Goal: Transaction & Acquisition: Purchase product/service

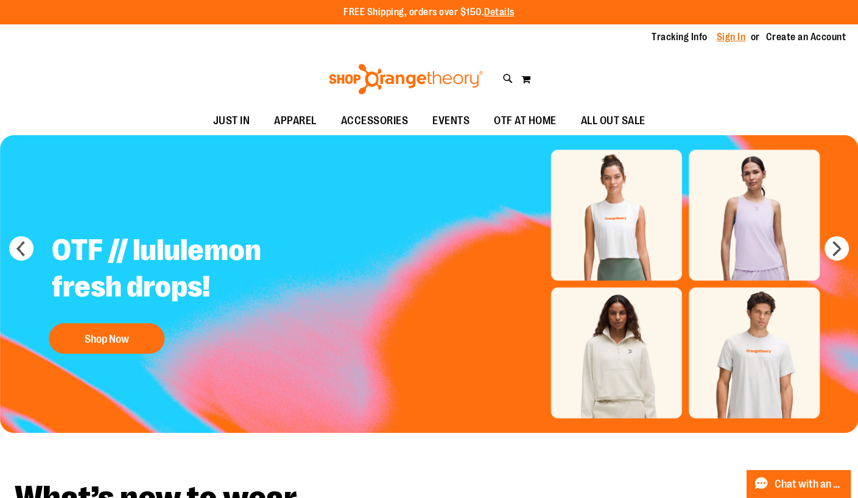
click at [730, 38] on link "Sign In" at bounding box center [730, 36] width 29 height 13
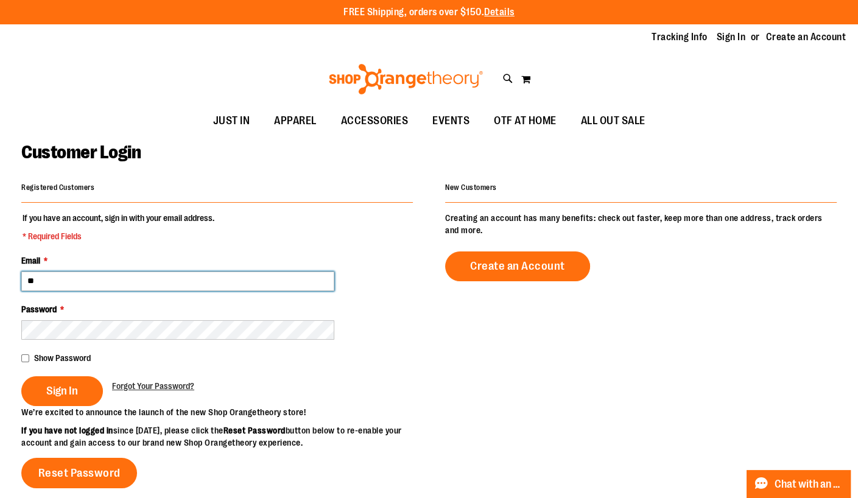
type input "*"
type input "**********"
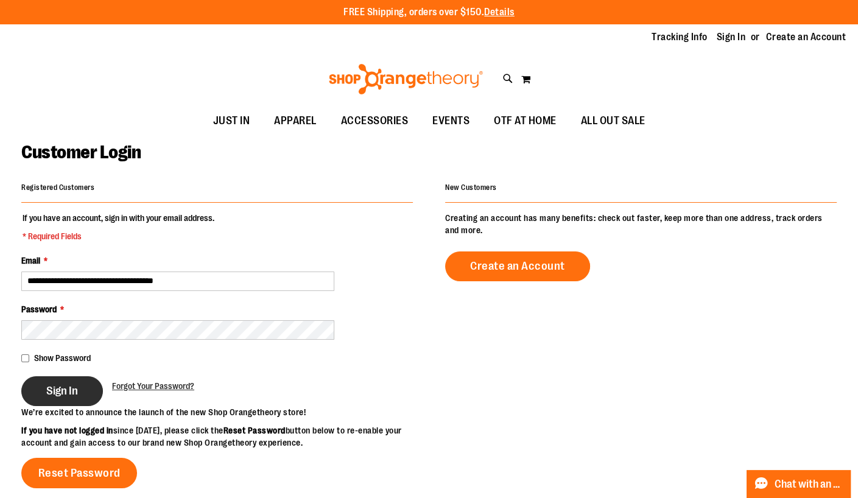
click at [47, 383] on button "Sign In" at bounding box center [62, 391] width 82 height 30
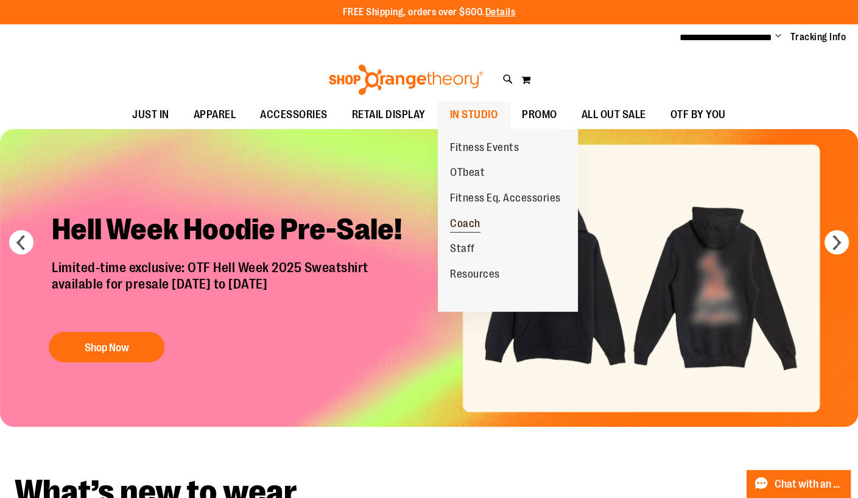
click at [470, 220] on span "Coach" at bounding box center [465, 224] width 30 height 15
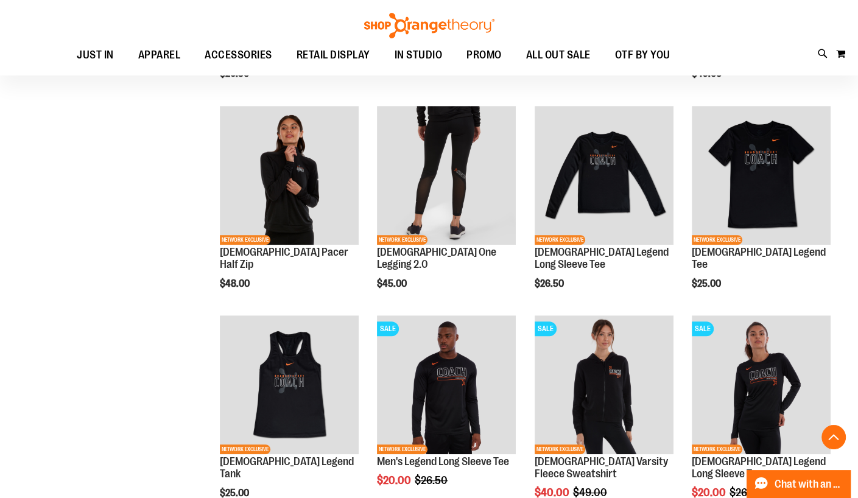
scroll to position [523, 0]
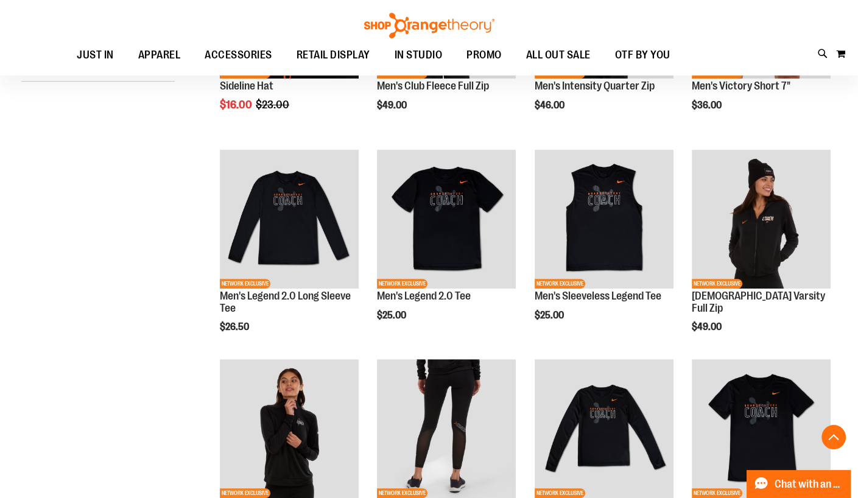
scroll to position [302, 0]
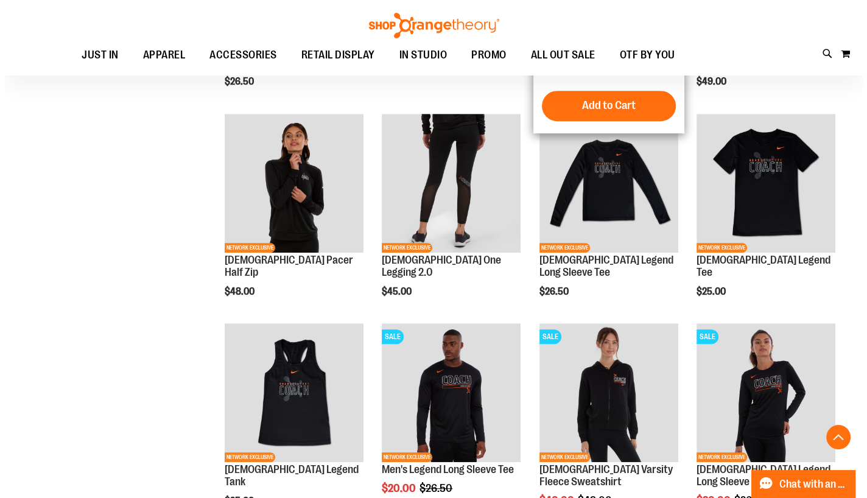
scroll to position [543, 0]
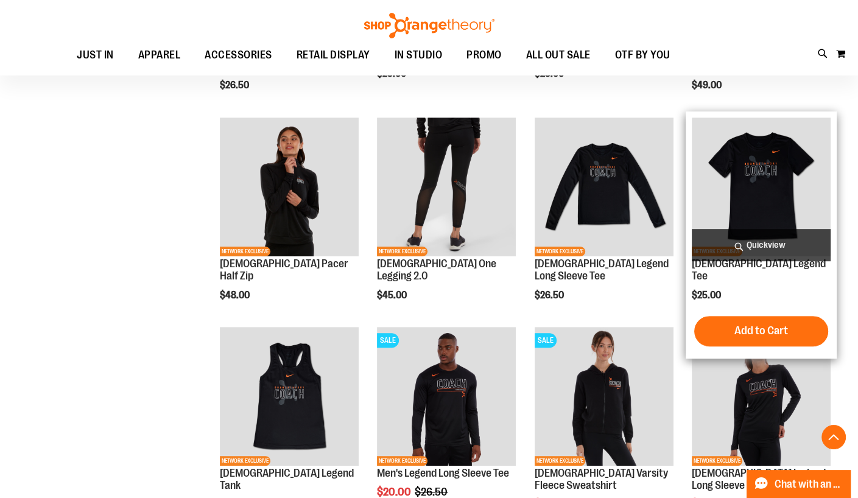
click at [764, 243] on span "Quickview" at bounding box center [760, 245] width 139 height 32
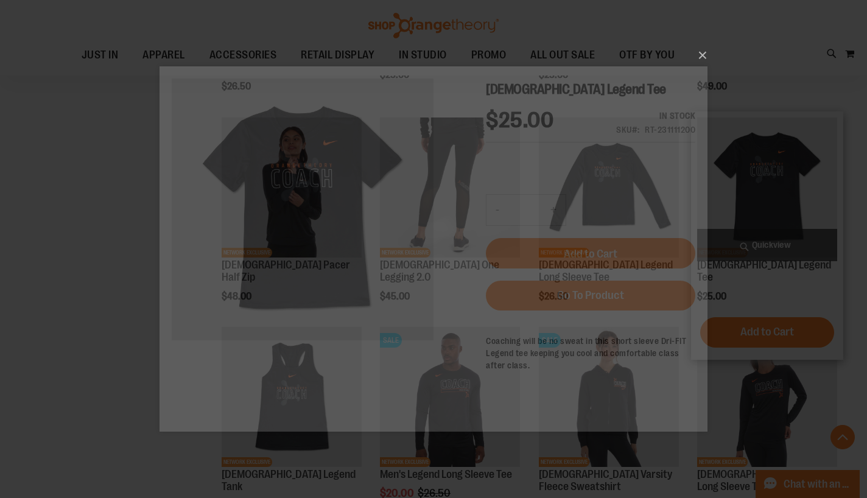
scroll to position [0, 0]
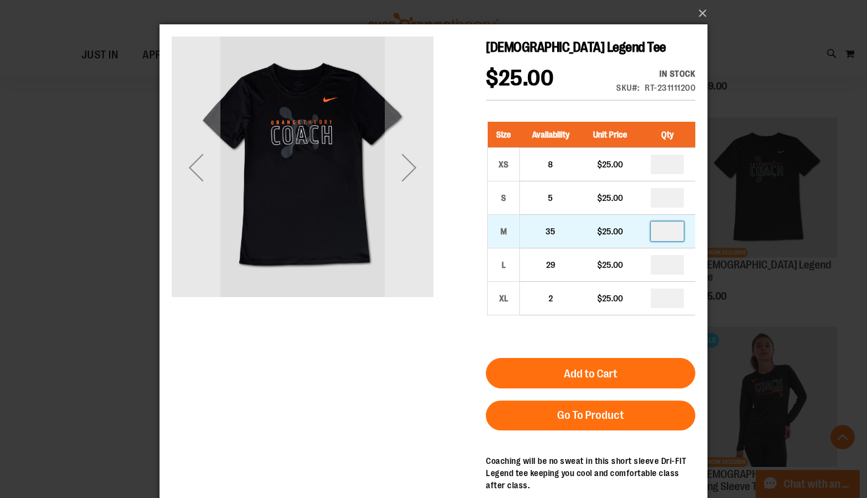
click at [679, 222] on input "number" at bounding box center [667, 231] width 33 height 19
type input "*"
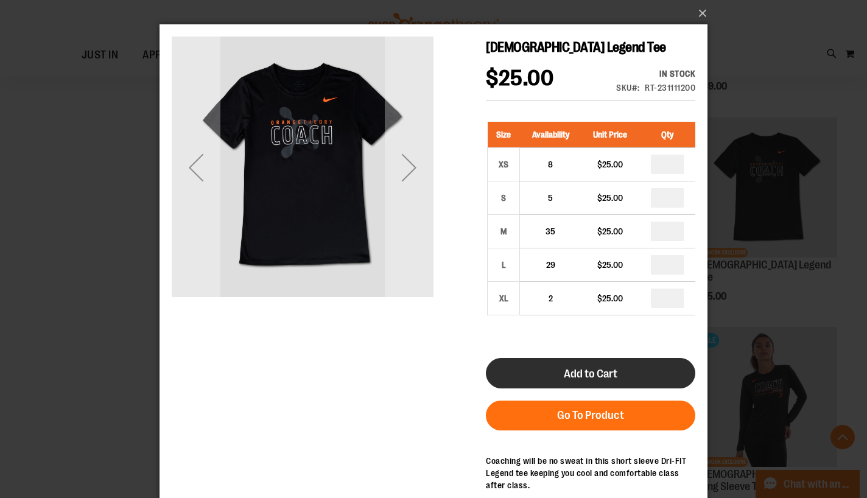
click at [574, 360] on button "Add to Cart" at bounding box center [590, 373] width 209 height 30
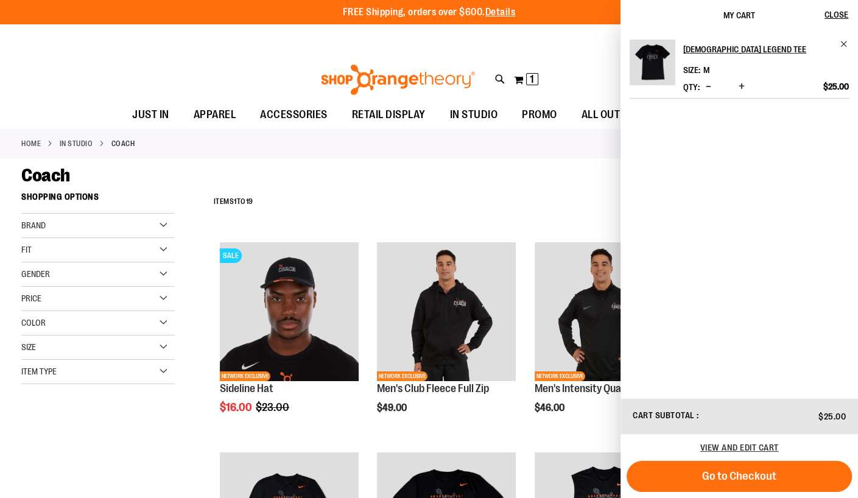
click at [423, 154] on div "Home IN STUDIO Coach" at bounding box center [429, 143] width 858 height 29
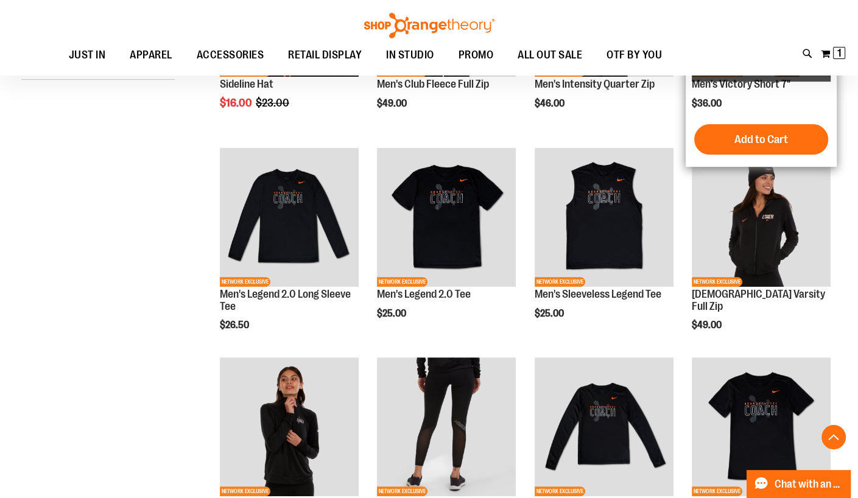
scroll to position [304, 0]
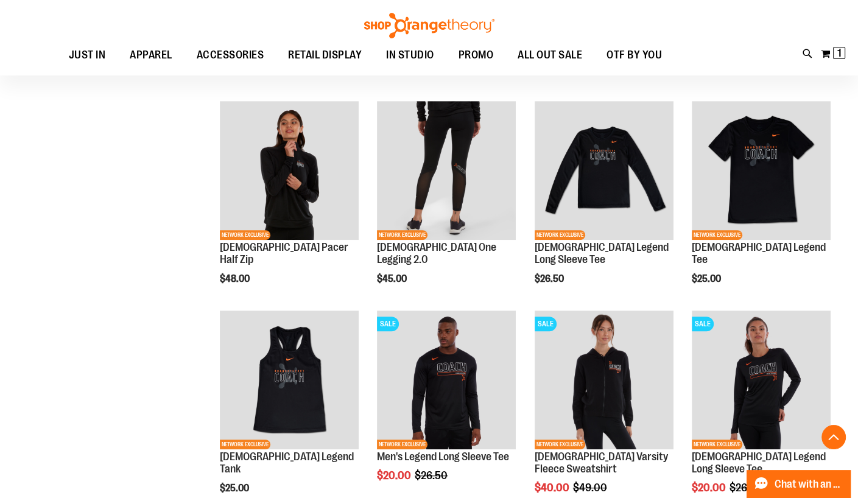
scroll to position [584, 0]
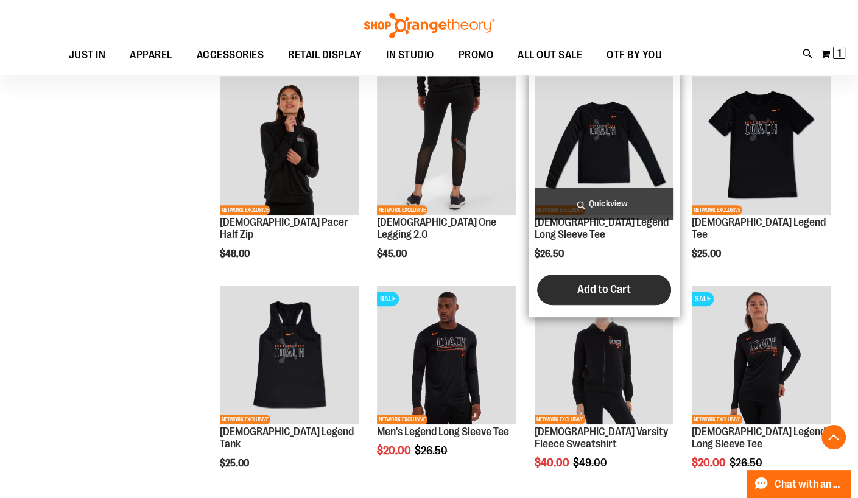
click at [613, 287] on span "Add to Cart" at bounding box center [604, 288] width 54 height 13
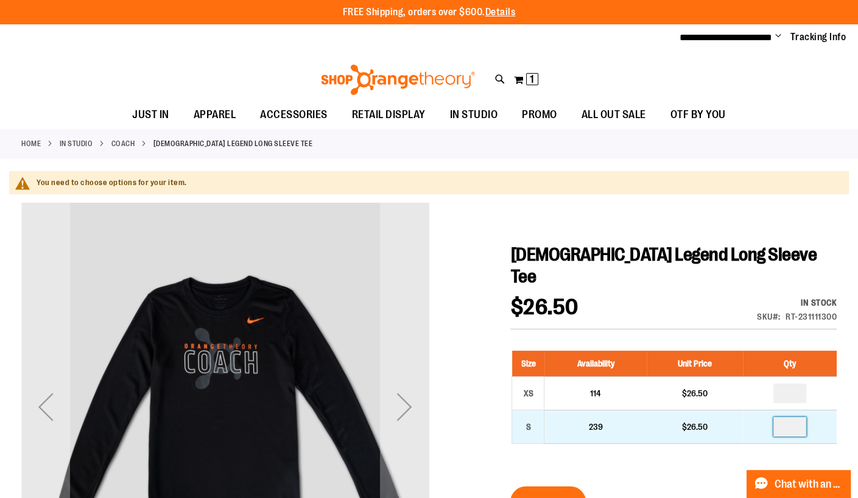
click at [802, 417] on input "number" at bounding box center [789, 426] width 33 height 19
type input "*"
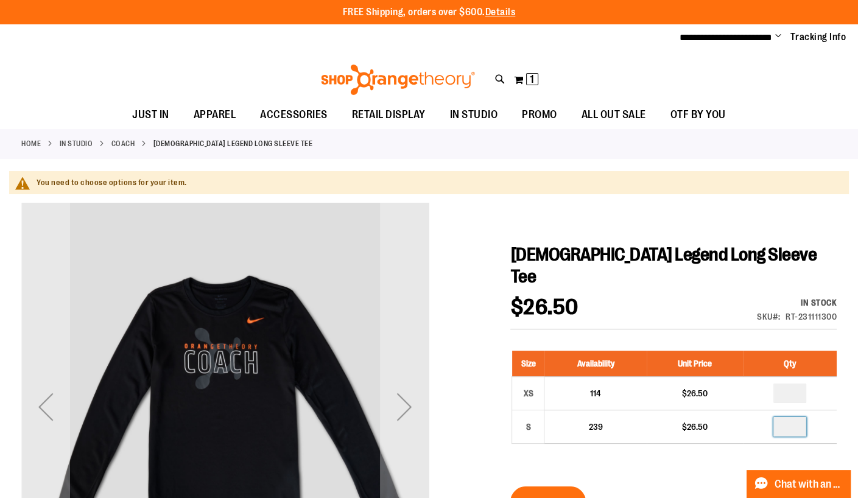
click at [635, 436] on div "Size Availability Unit Price Qty XS 114 $26.50 * S 239 $26.50 *" at bounding box center [673, 406] width 326 height 136
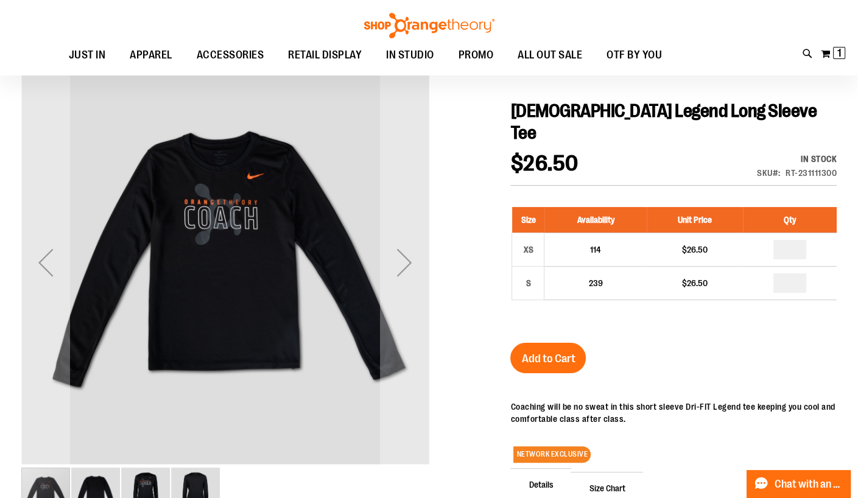
scroll to position [146, 0]
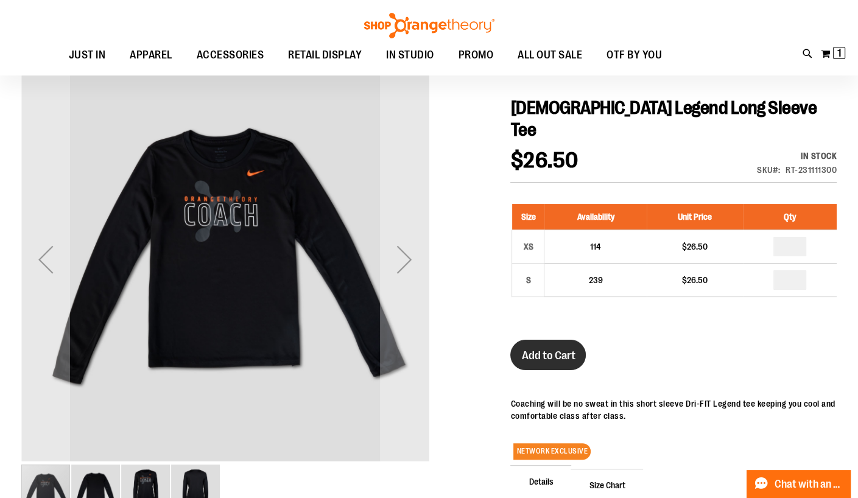
click at [554, 349] on span "Add to Cart" at bounding box center [548, 355] width 54 height 13
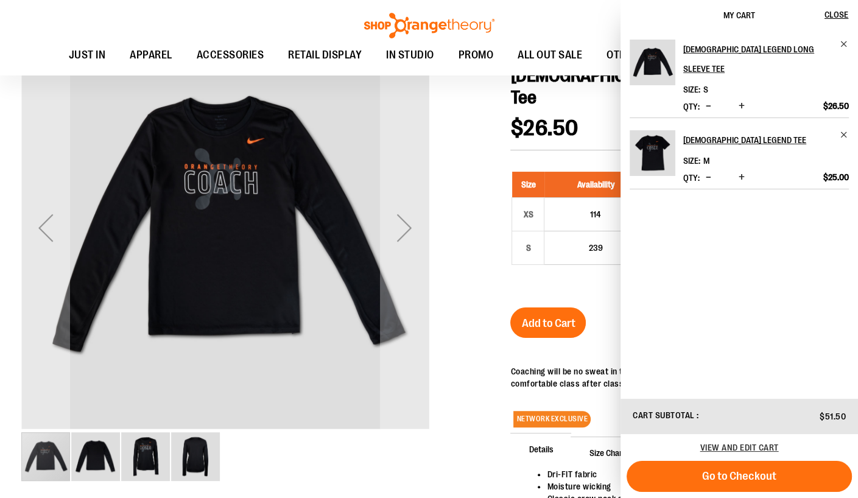
click at [450, 190] on div at bounding box center [428, 319] width 815 height 591
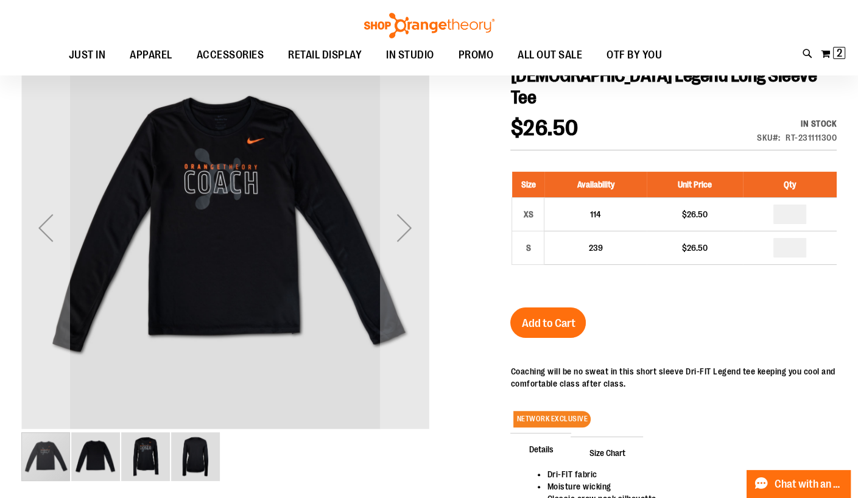
scroll to position [0, 0]
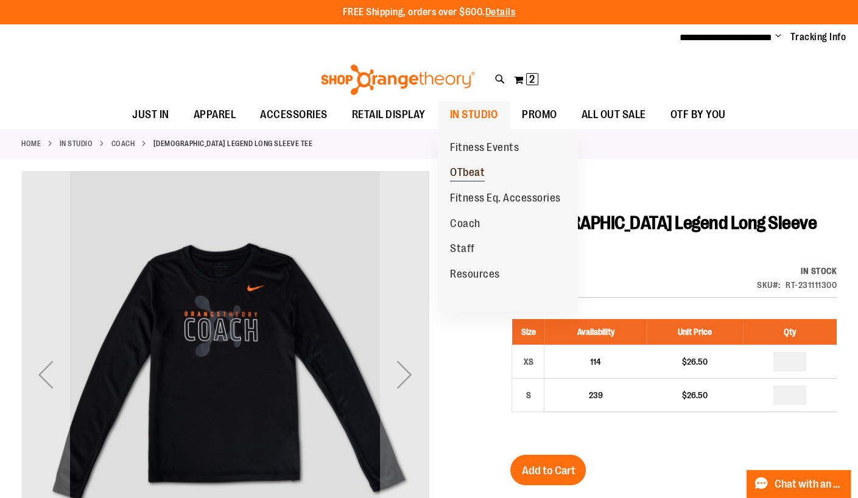
click at [462, 171] on span "OTbeat" at bounding box center [467, 173] width 35 height 15
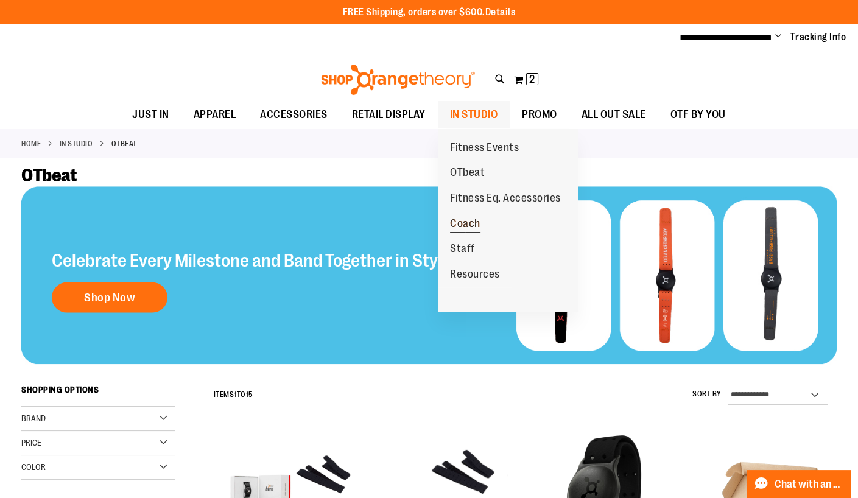
click at [467, 220] on span "Coach" at bounding box center [465, 224] width 30 height 15
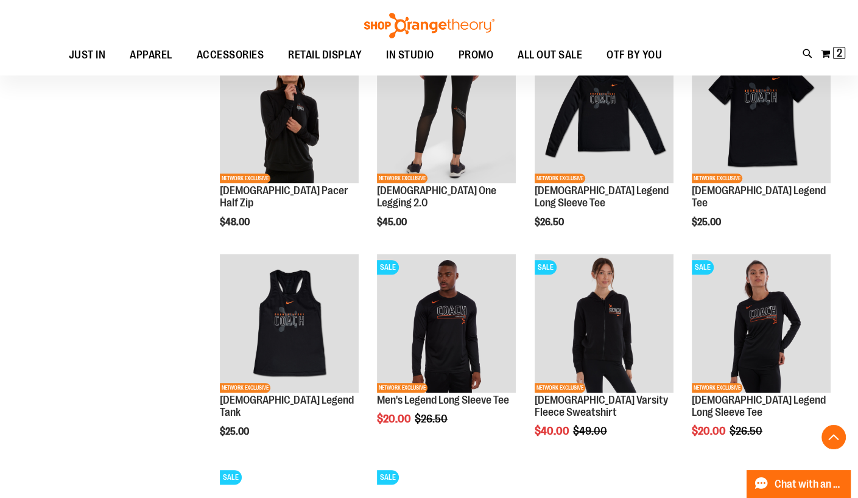
scroll to position [621, 0]
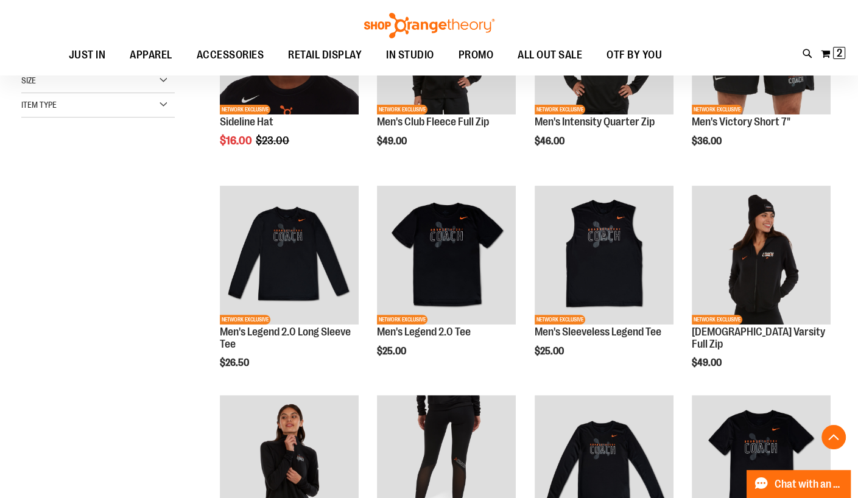
scroll to position [257, 0]
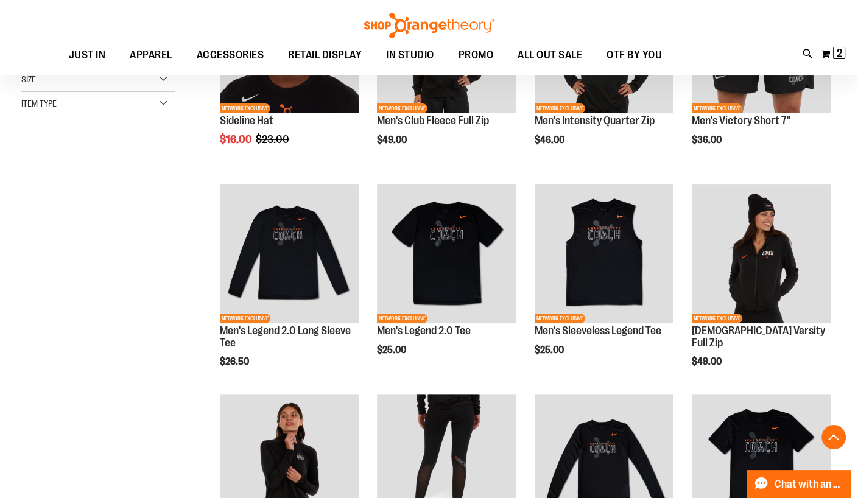
scroll to position [256, 0]
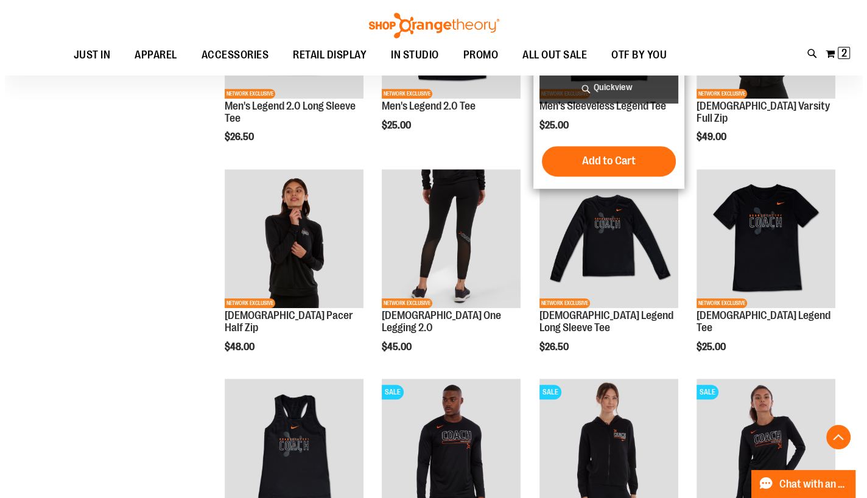
scroll to position [328, 0]
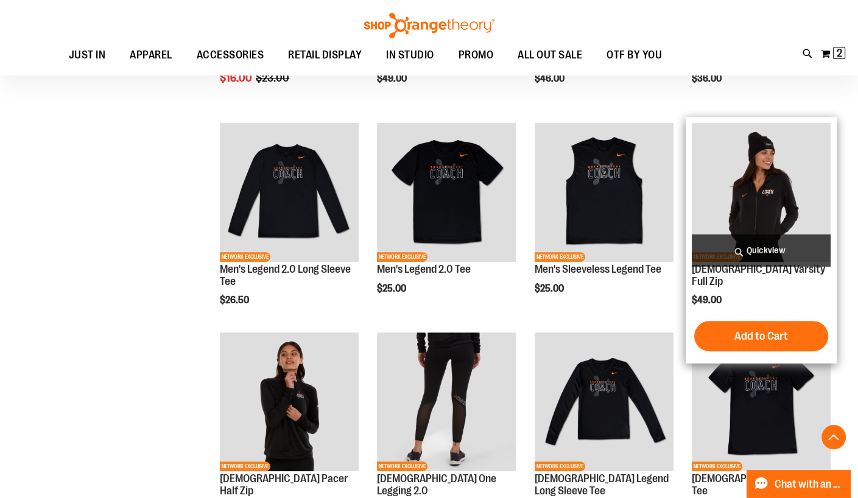
click at [774, 249] on span "Quickview" at bounding box center [760, 250] width 139 height 32
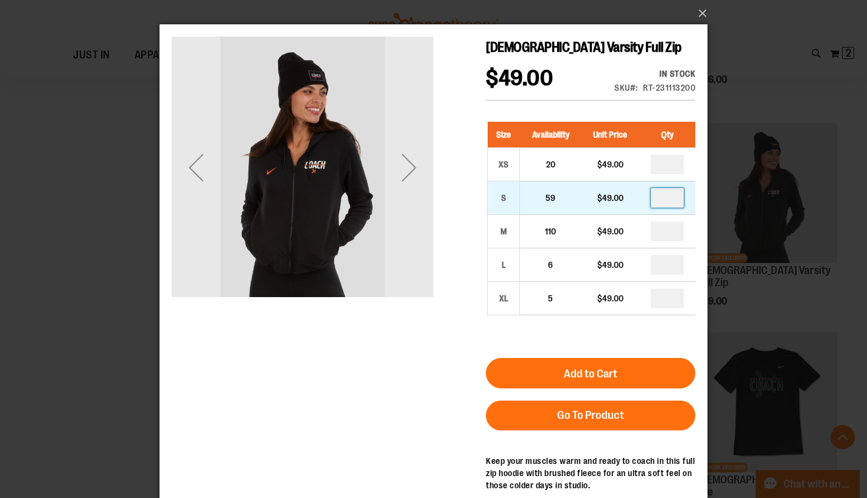
click at [677, 195] on input "number" at bounding box center [667, 197] width 33 height 19
type input "*"
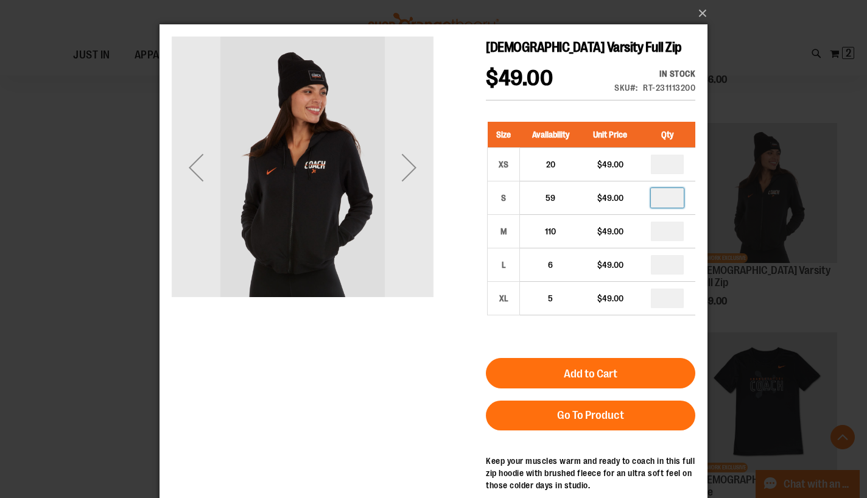
click at [352, 341] on div "[DEMOGRAPHIC_DATA] Varsity Full Zip $49.00 In stock Only %1 left SKU RT-2311132…" at bounding box center [433, 291] width 523 height 508
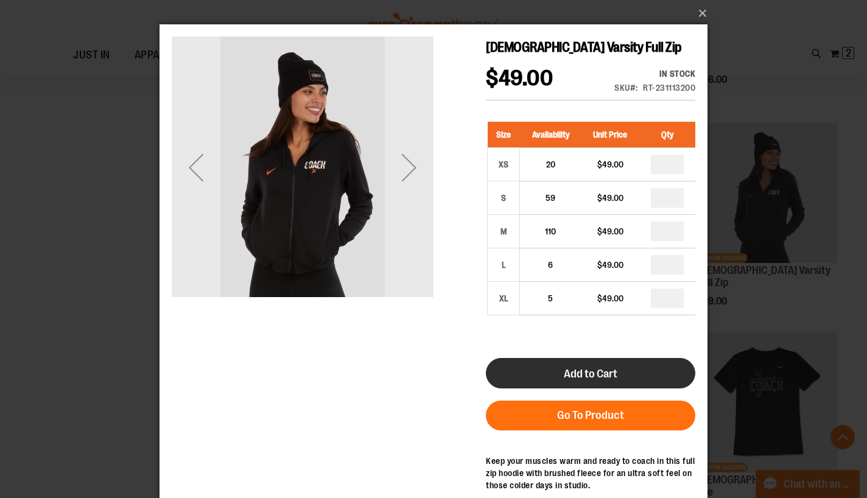
click at [591, 380] on button "Add to Cart" at bounding box center [590, 373] width 209 height 30
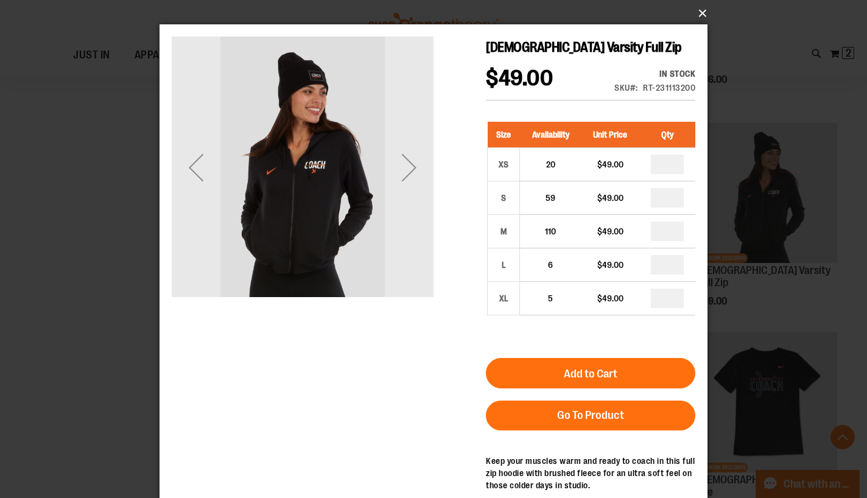
click at [699, 10] on button "×" at bounding box center [437, 13] width 548 height 27
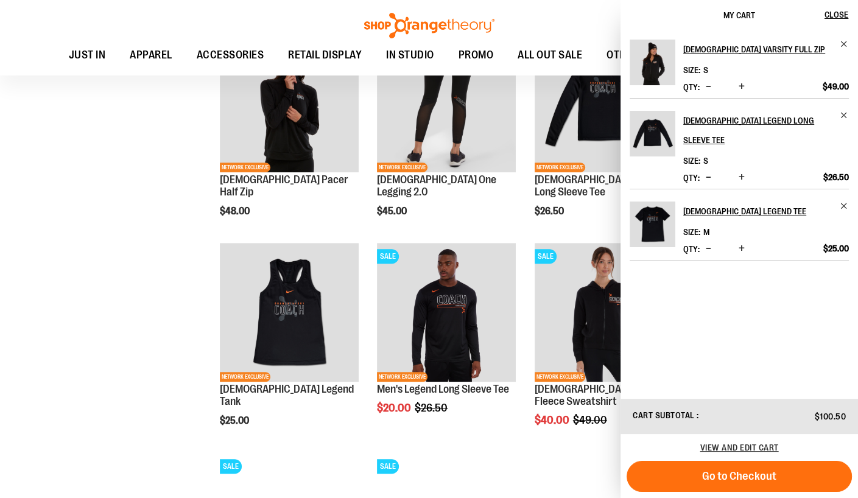
scroll to position [627, 0]
click at [124, 387] on div "**********" at bounding box center [428, 143] width 815 height 1171
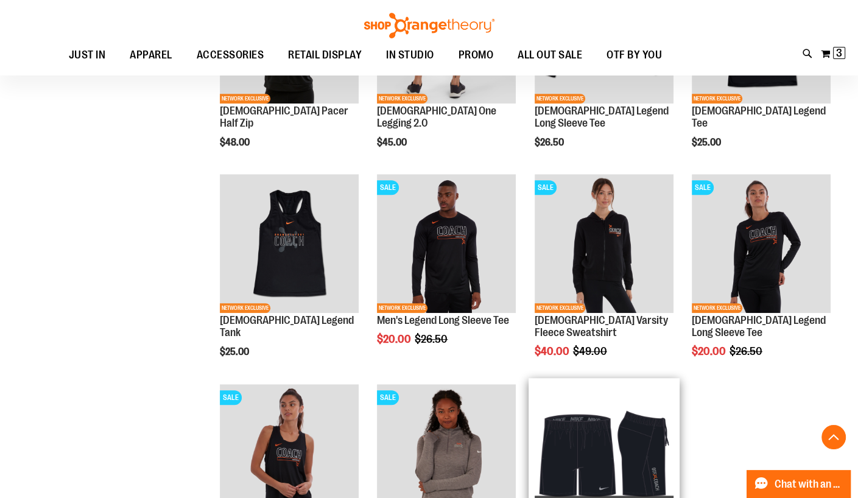
scroll to position [696, 0]
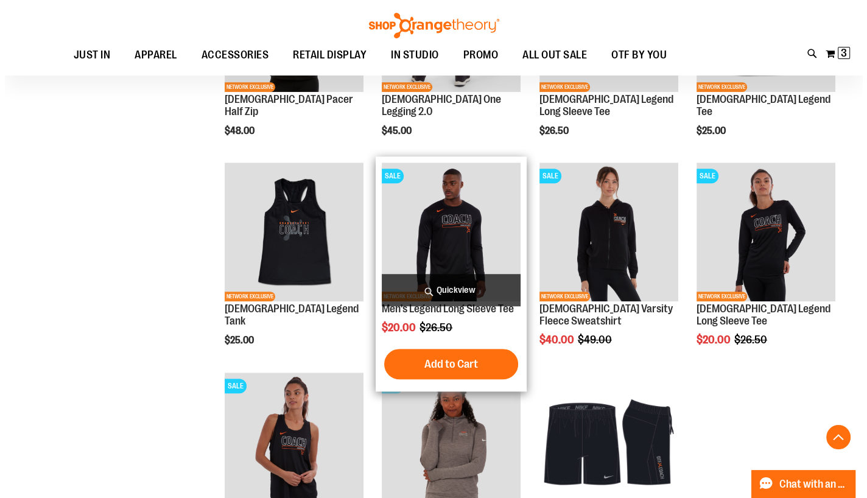
scroll to position [659, 0]
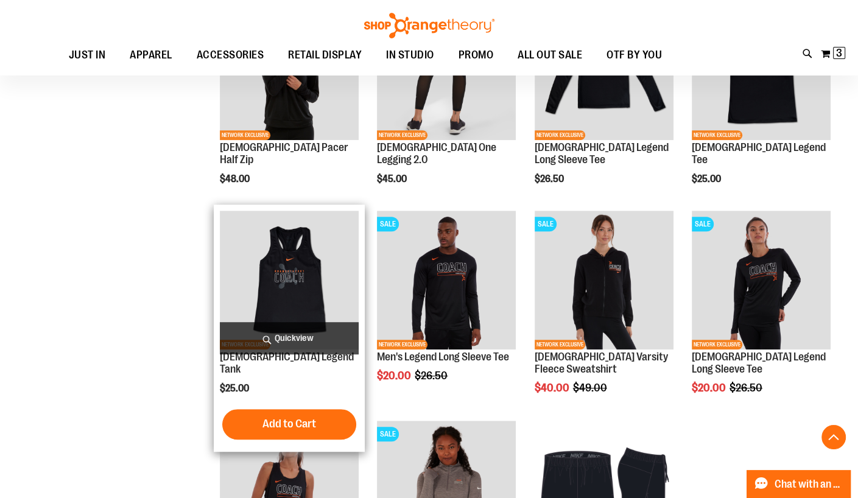
click at [273, 330] on span "Quickview" at bounding box center [289, 338] width 139 height 32
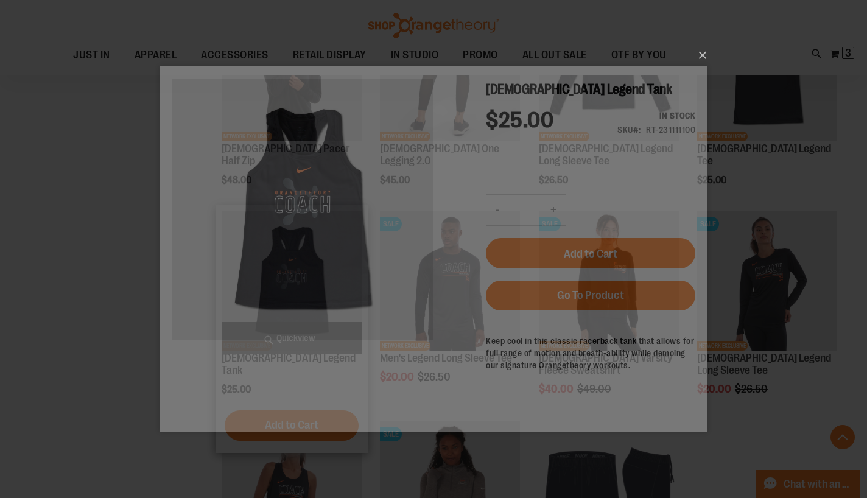
scroll to position [0, 0]
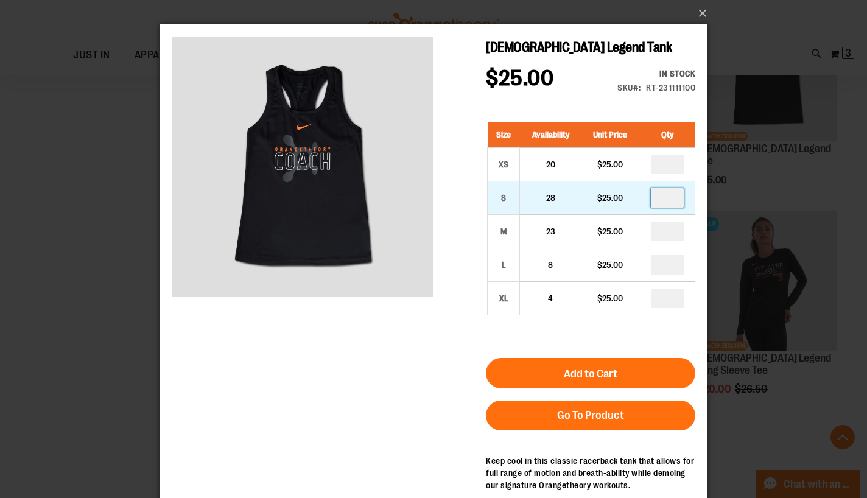
click at [669, 195] on input "number" at bounding box center [667, 197] width 33 height 19
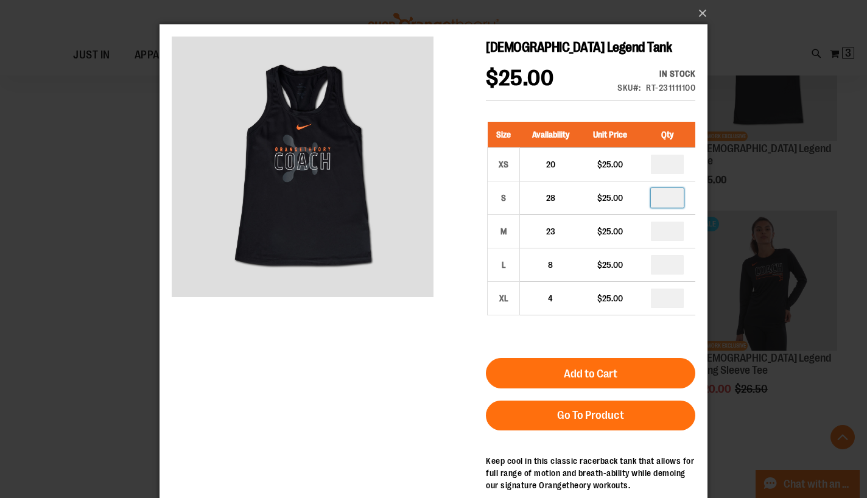
type input "*"
click at [342, 415] on div "[DEMOGRAPHIC_DATA] Legend Tank $25.00 In stock Only %1 left SKU RT-231111100 Si…" at bounding box center [433, 291] width 523 height 508
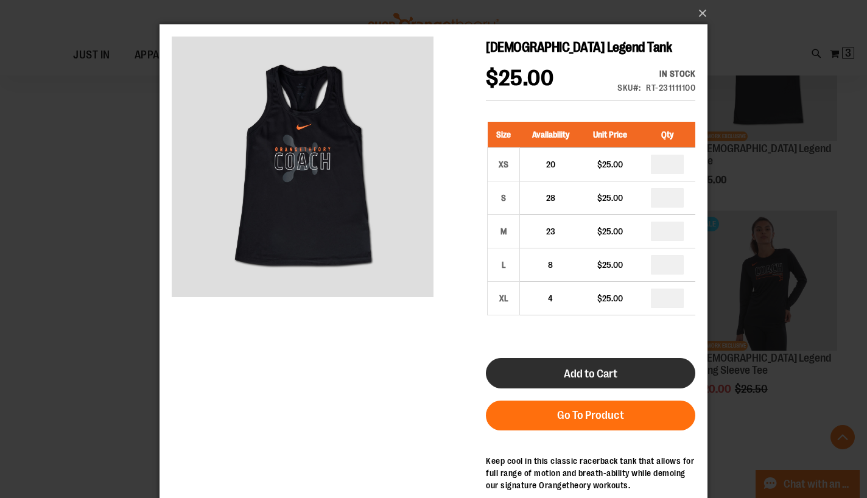
click at [603, 380] on button "Add to Cart" at bounding box center [590, 373] width 209 height 30
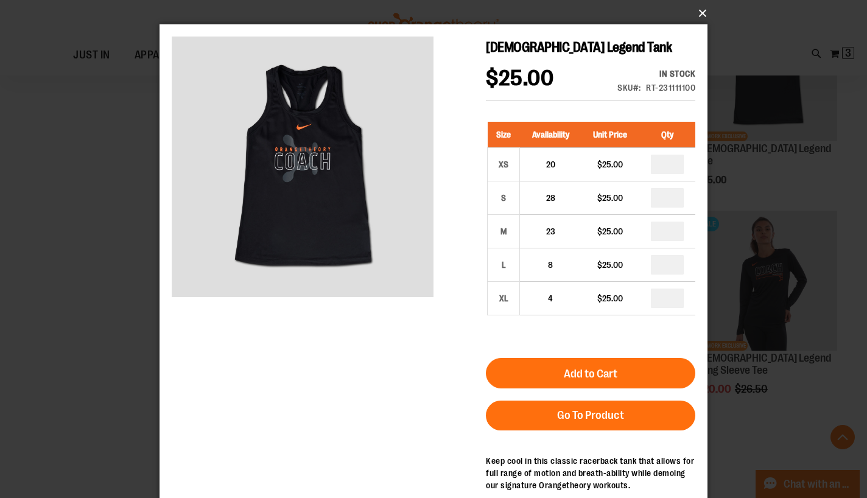
click at [702, 12] on button "×" at bounding box center [437, 13] width 548 height 27
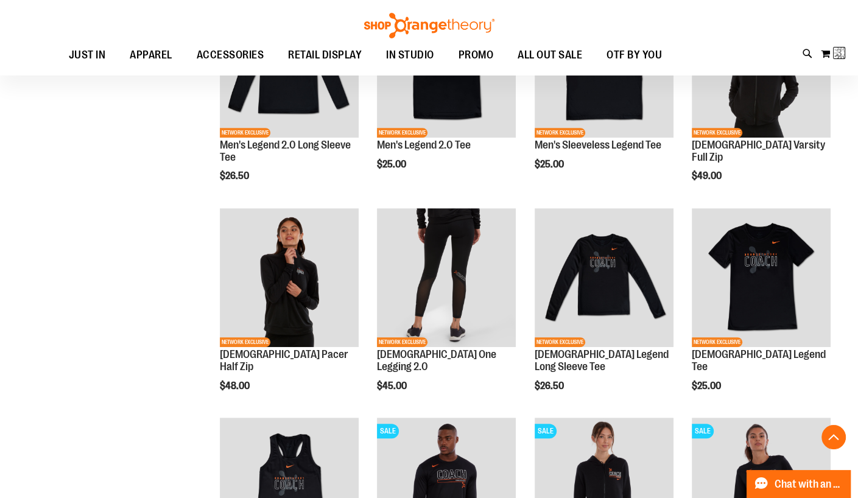
scroll to position [122, 0]
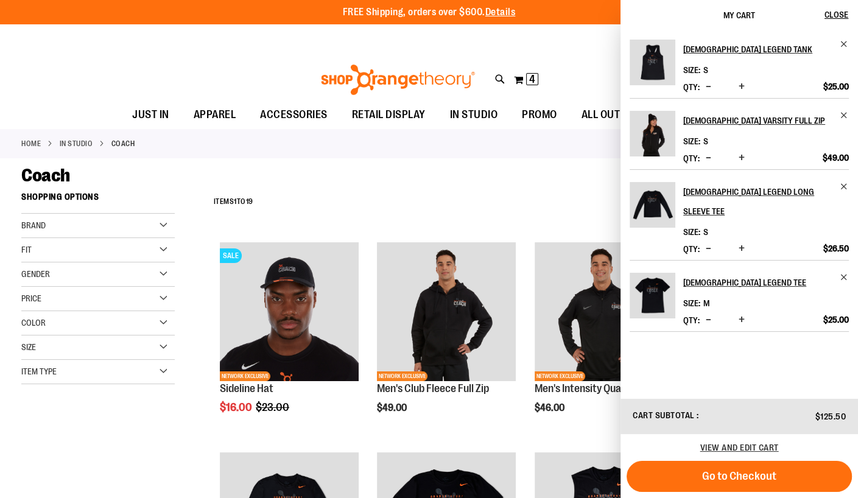
click at [498, 197] on div "**********" at bounding box center [522, 202] width 629 height 32
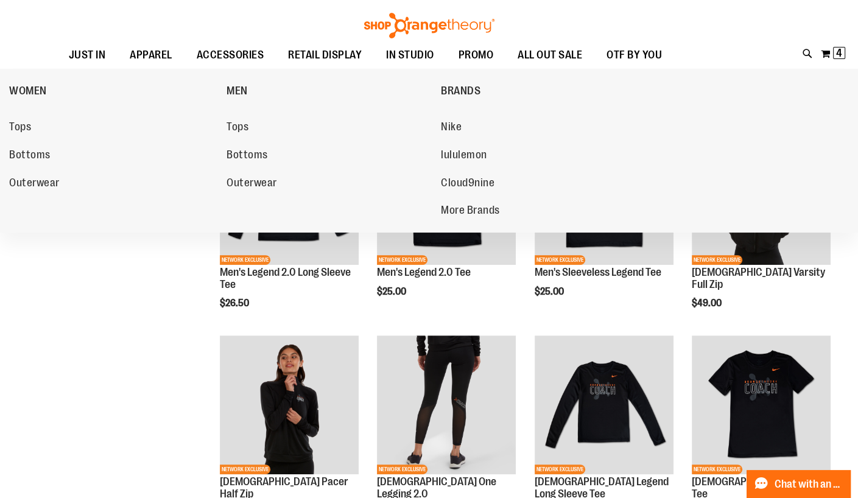
scroll to position [326, 0]
